Goal: Task Accomplishment & Management: Complete application form

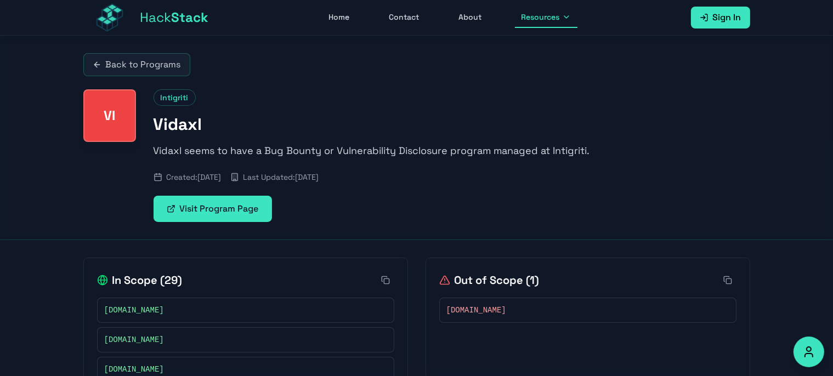
click at [726, 16] on span "Sign In" at bounding box center [727, 17] width 29 height 13
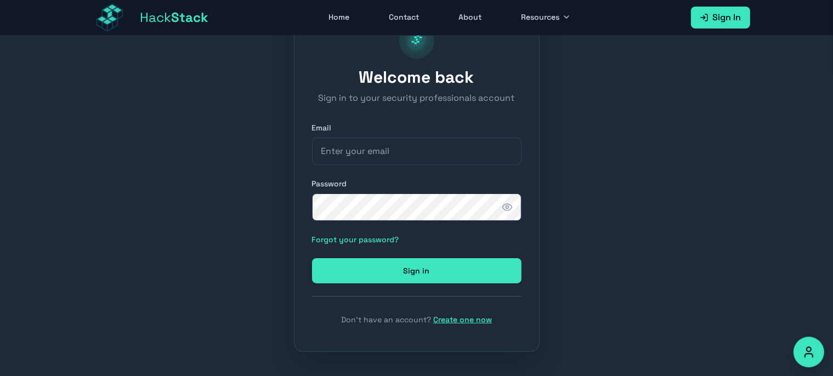
scroll to position [66, 0]
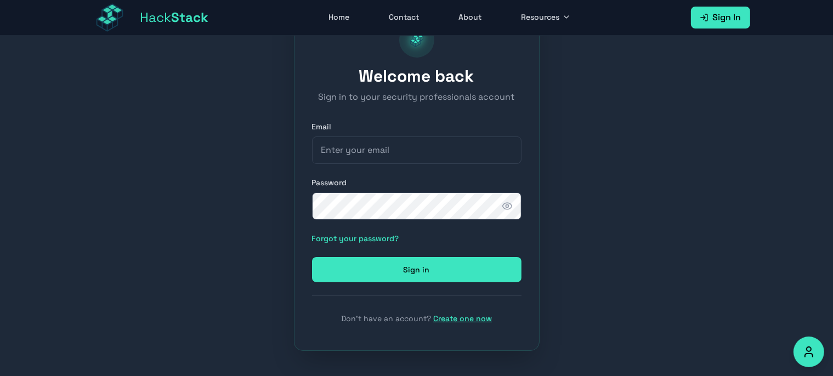
click at [471, 320] on link "Create one now" at bounding box center [462, 319] width 59 height 10
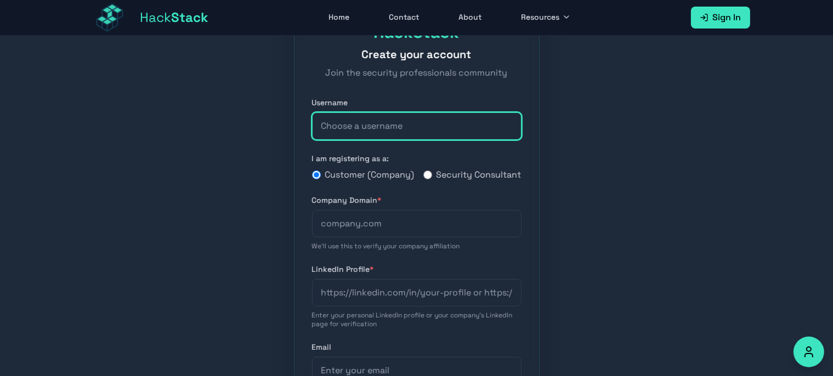
click at [391, 129] on input "text" at bounding box center [417, 125] width 210 height 27
type input "[EMAIL_ADDRESS][DOMAIN_NAME]"
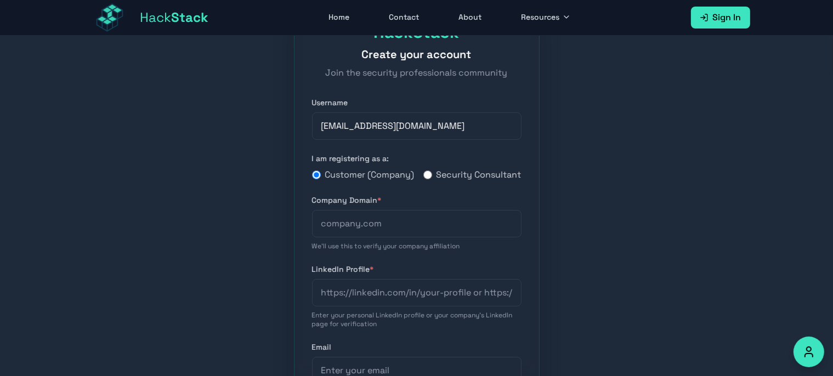
click at [631, 232] on div "HackStack Create your account Join the security professionals community Usernam…" at bounding box center [416, 315] width 833 height 693
click at [428, 179] on input "Security Consultant" at bounding box center [427, 175] width 9 height 9
radio input "true"
radio input "false"
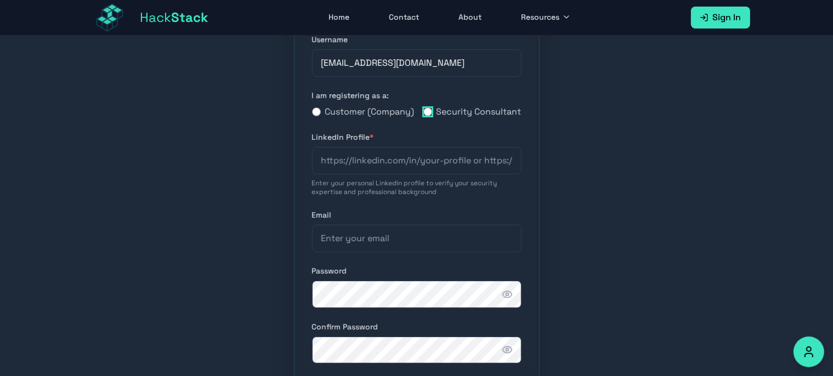
scroll to position [132, 0]
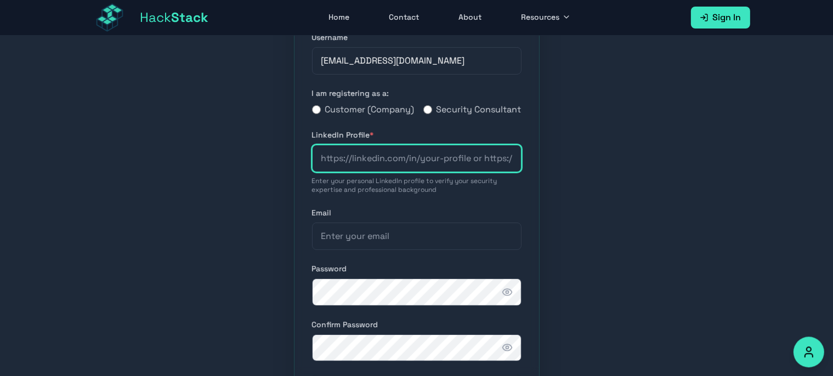
click at [411, 171] on input "url" at bounding box center [417, 158] width 210 height 27
drag, startPoint x: 423, startPoint y: 170, endPoint x: 493, endPoint y: 174, distance: 69.8
click at [493, 172] on input "url" at bounding box center [417, 158] width 210 height 27
drag, startPoint x: 493, startPoint y: 174, endPoint x: 552, endPoint y: 173, distance: 58.7
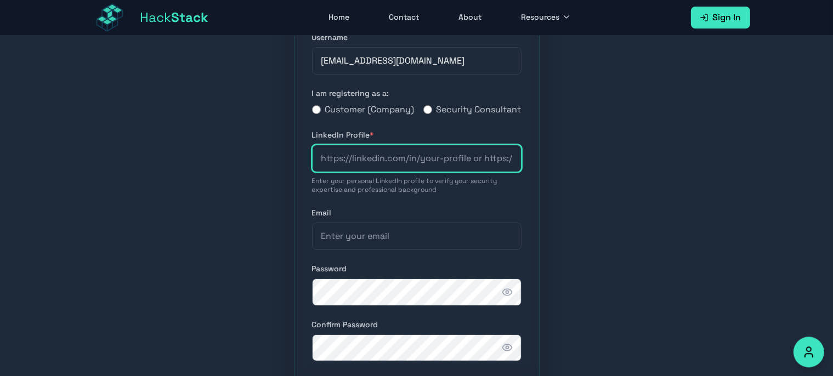
click at [522, 172] on input "url" at bounding box center [417, 158] width 210 height 27
click at [434, 172] on input "url" at bounding box center [417, 158] width 210 height 27
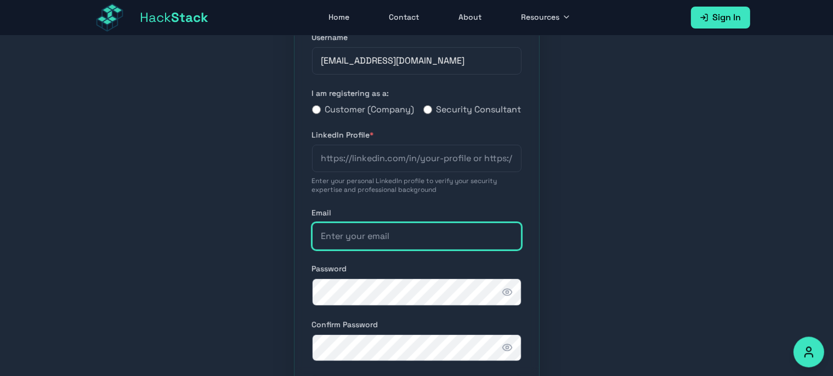
click at [373, 244] on input "email" at bounding box center [417, 236] width 210 height 27
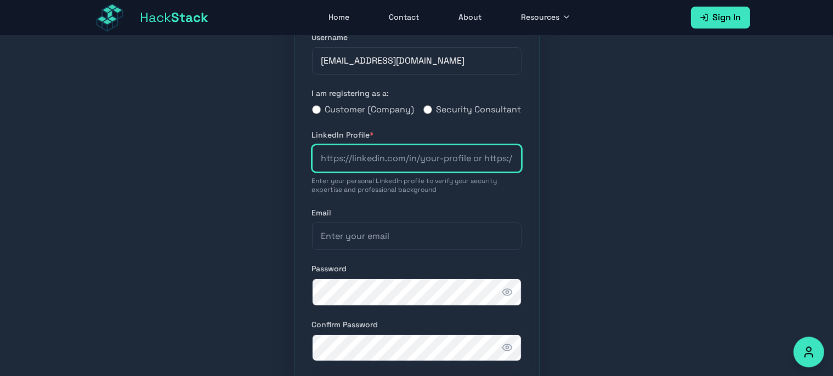
click at [368, 172] on input "url" at bounding box center [417, 158] width 210 height 27
paste input "[URL][DOMAIN_NAME]"
type input "[URL][DOMAIN_NAME]"
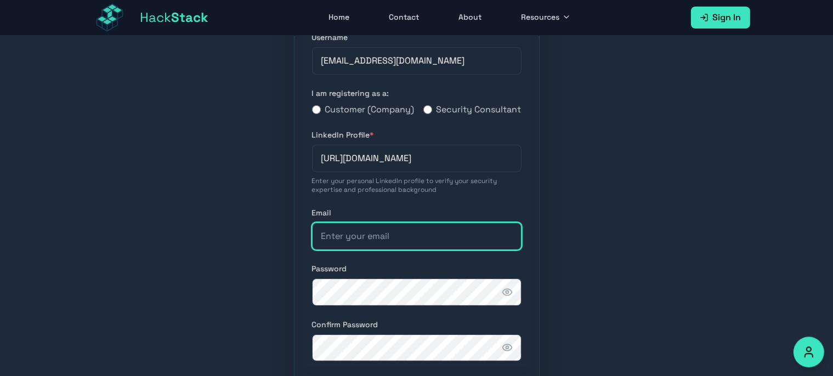
click at [383, 250] on input "email" at bounding box center [417, 236] width 210 height 27
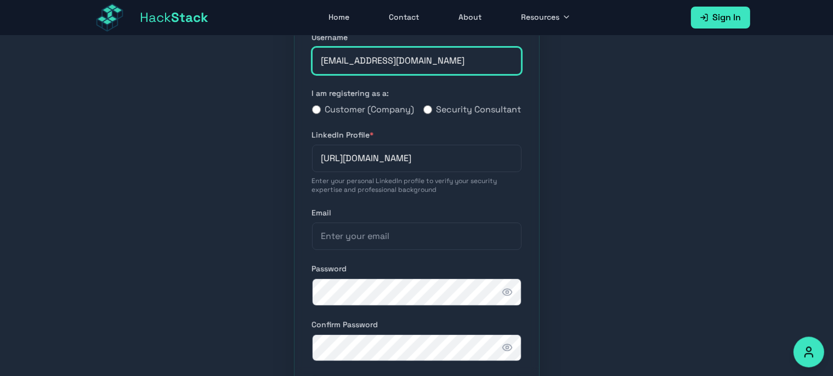
click at [441, 60] on input "[EMAIL_ADDRESS][DOMAIN_NAME]" at bounding box center [417, 60] width 210 height 27
type input "bulbulbigboss"
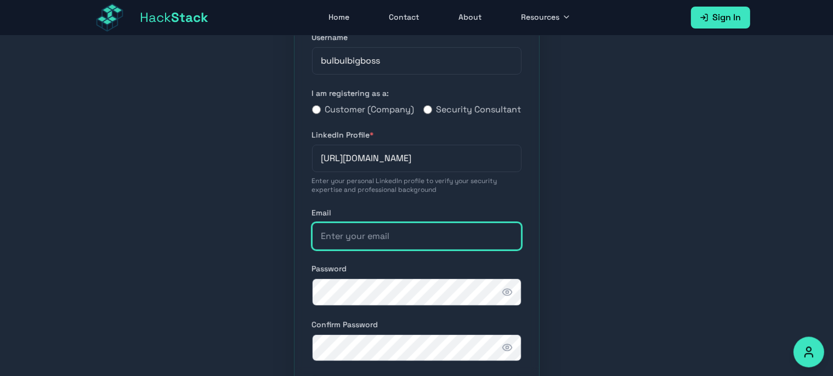
click at [380, 250] on input "email" at bounding box center [417, 236] width 210 height 27
paste input "[EMAIL_ADDRESS][DOMAIN_NAME]"
type input "[EMAIL_ADDRESS][DOMAIN_NAME]"
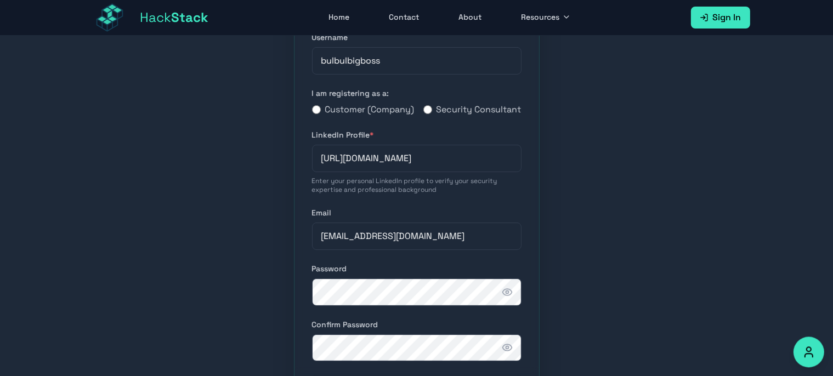
click at [511, 298] on icon "button" at bounding box center [507, 292] width 11 height 11
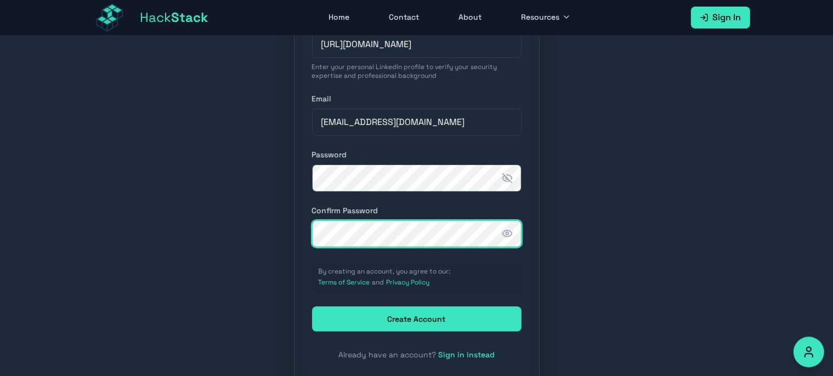
scroll to position [295, 0]
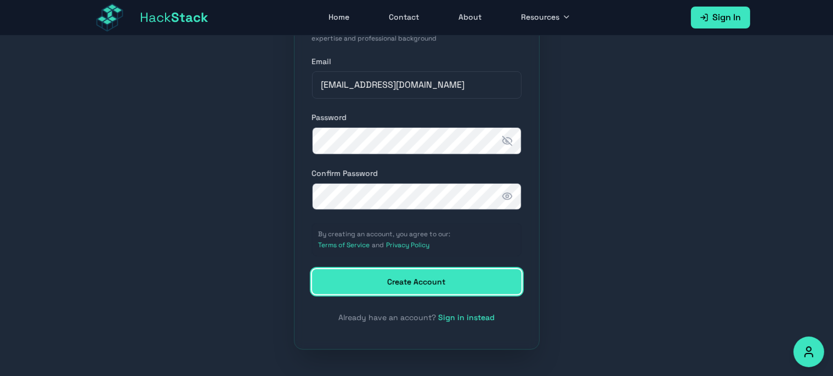
click at [442, 286] on button "Create Account" at bounding box center [417, 281] width 210 height 25
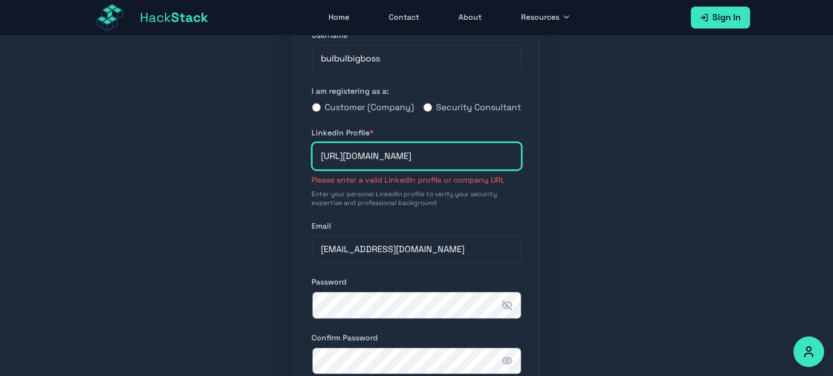
scroll to position [114, 0]
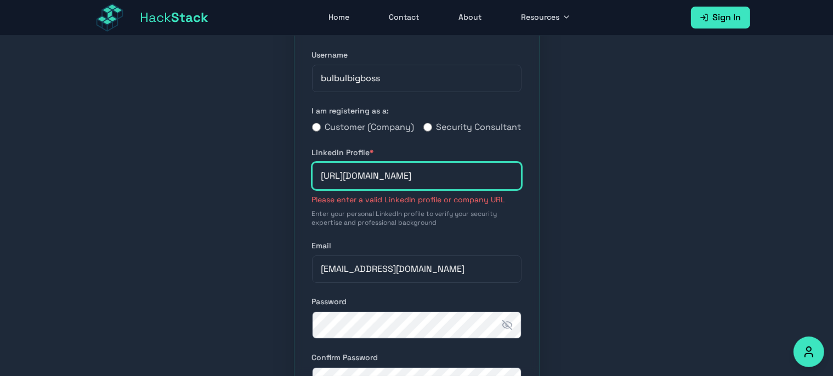
paste input "[DOMAIN_NAME][URL]"
type input "[URL][DOMAIN_NAME]"
click at [668, 183] on div "HackStack Create your account Join the security professionals community Usernam…" at bounding box center [416, 241] width 833 height 639
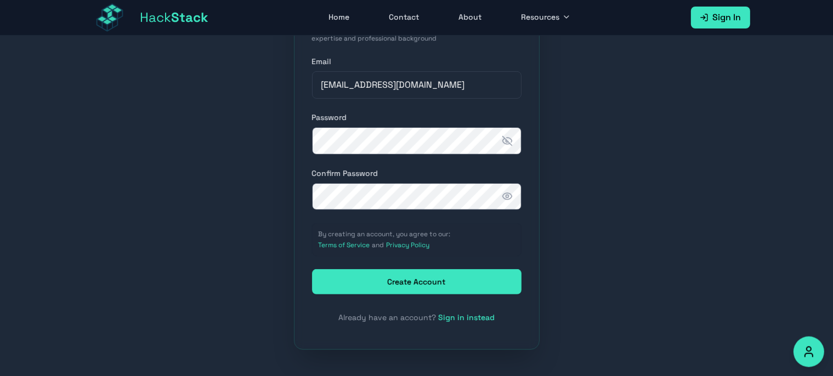
scroll to position [306, 0]
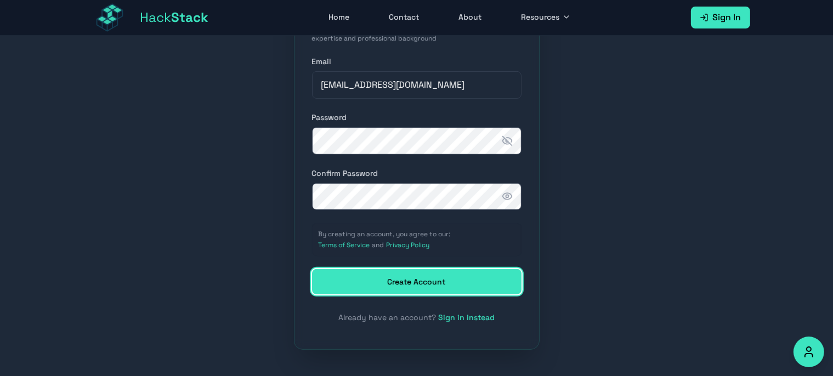
click at [457, 291] on button "Create Account" at bounding box center [417, 281] width 210 height 25
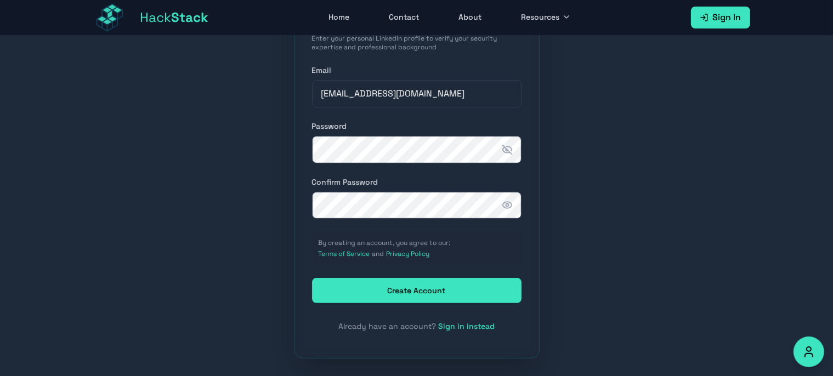
scroll to position [307, 0]
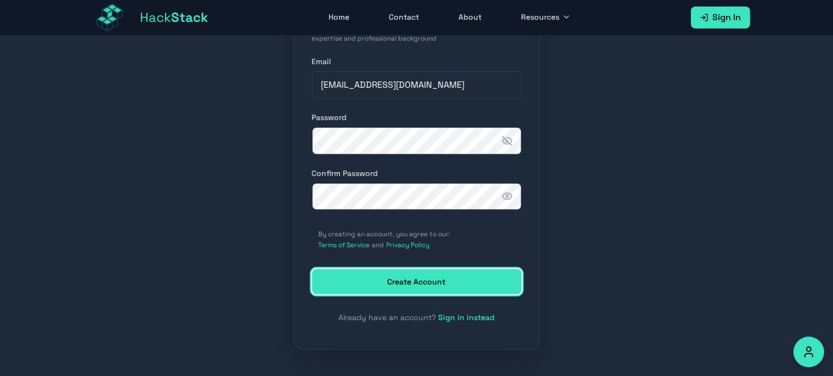
click at [442, 295] on button "Create Account" at bounding box center [417, 281] width 210 height 25
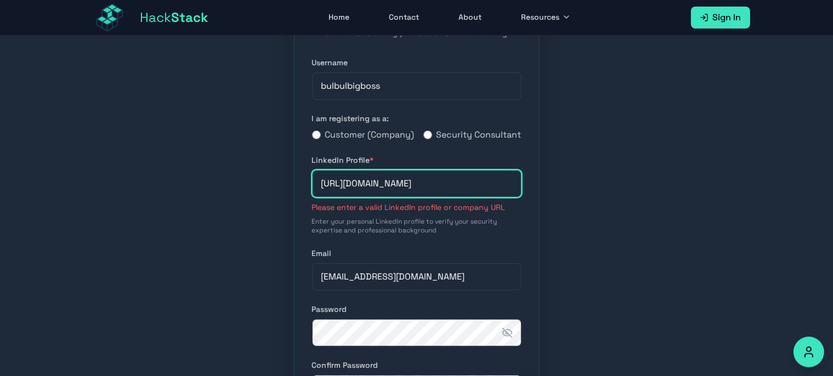
scroll to position [0, 0]
